Goal: Information Seeking & Learning: Learn about a topic

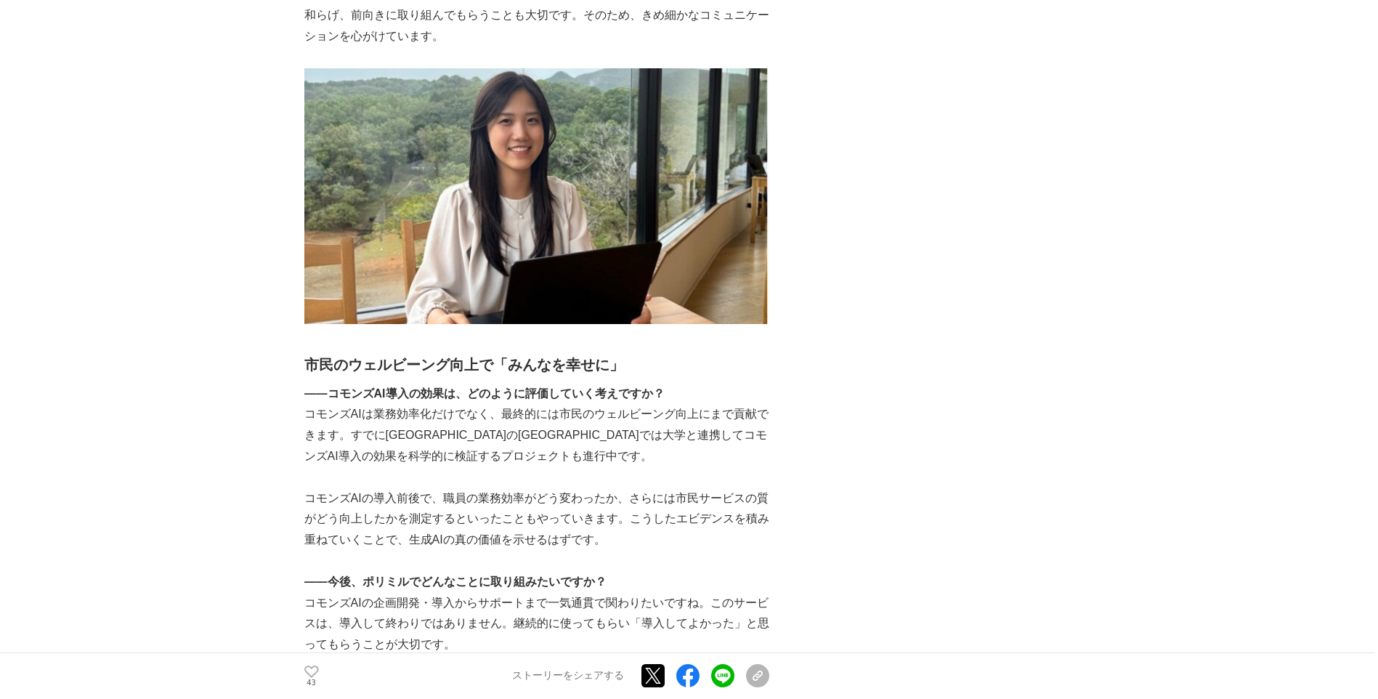
scroll to position [4005, 0]
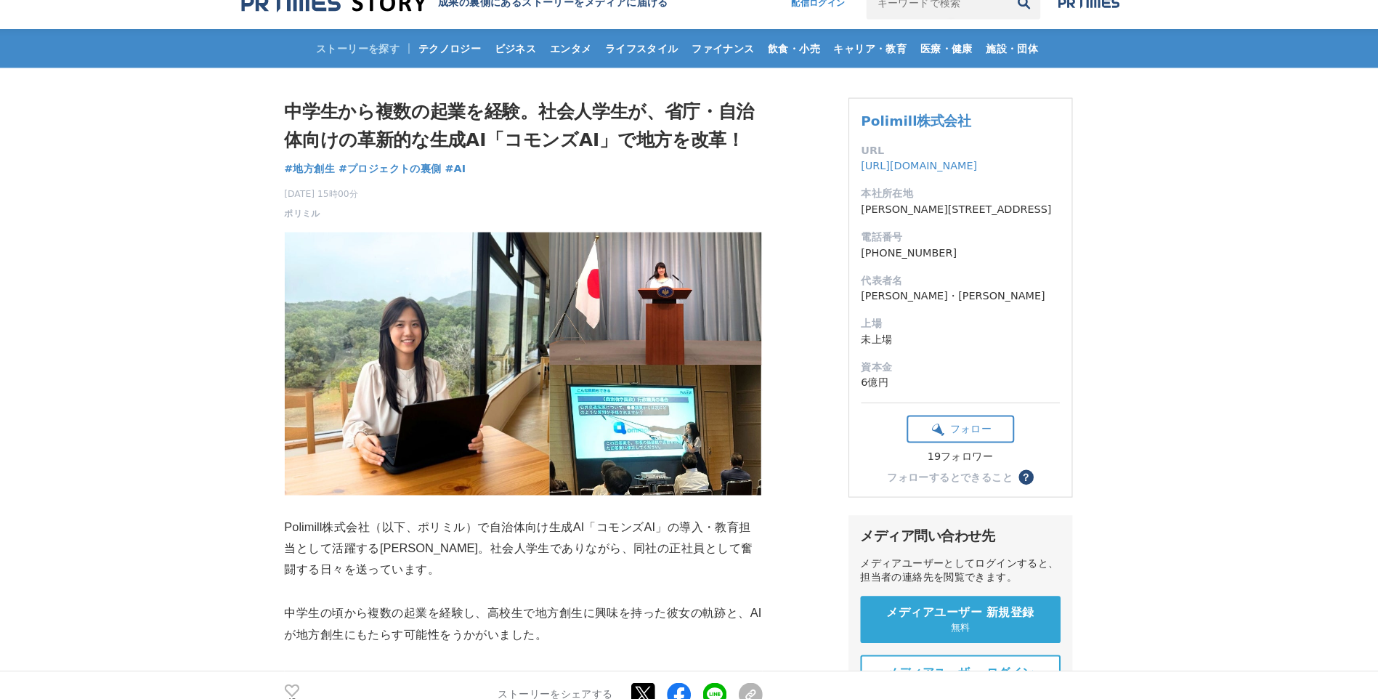
scroll to position [5, 0]
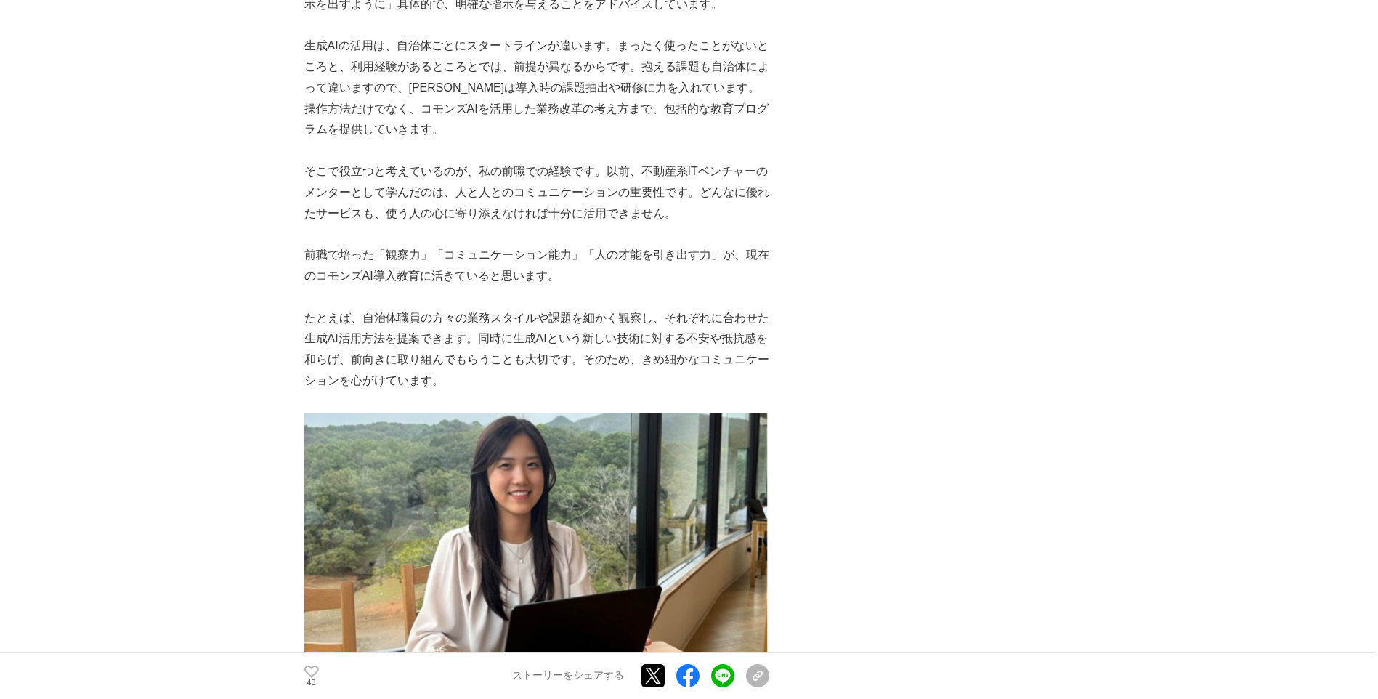
scroll to position [3552, 0]
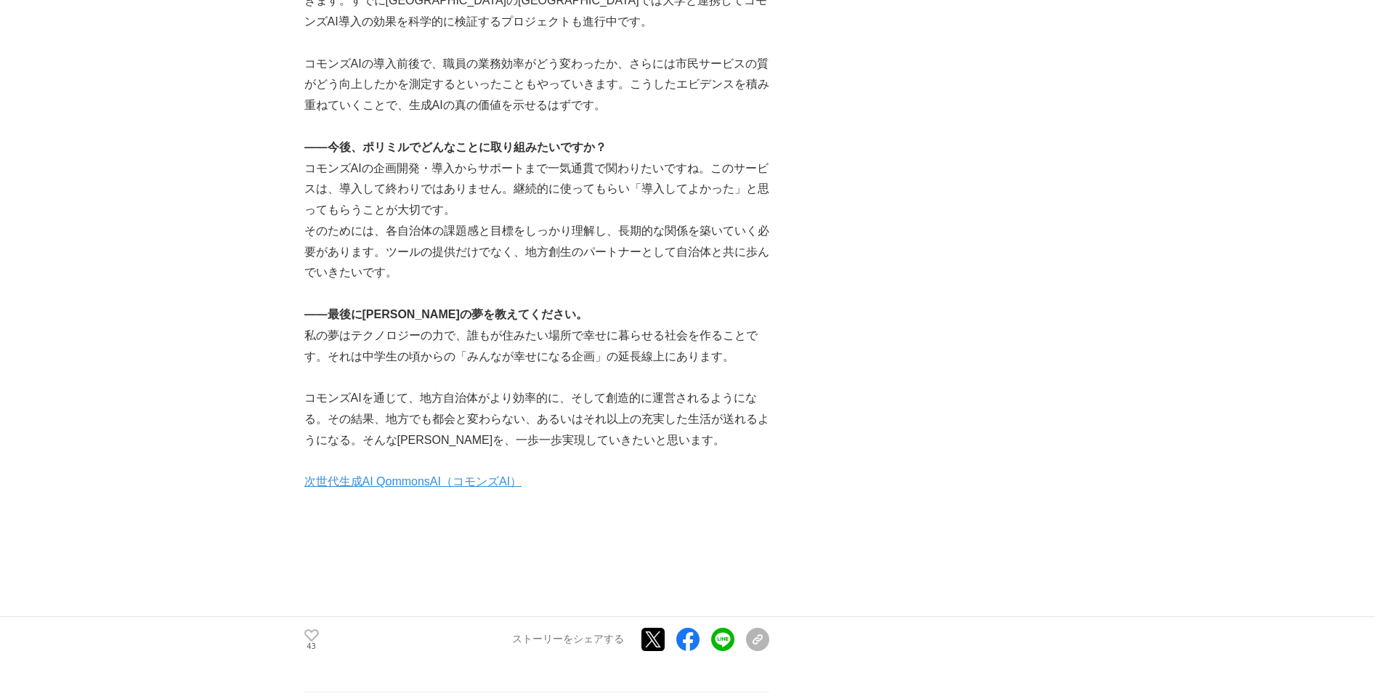
scroll to position [4295, 0]
